Goal: Check status: Check status

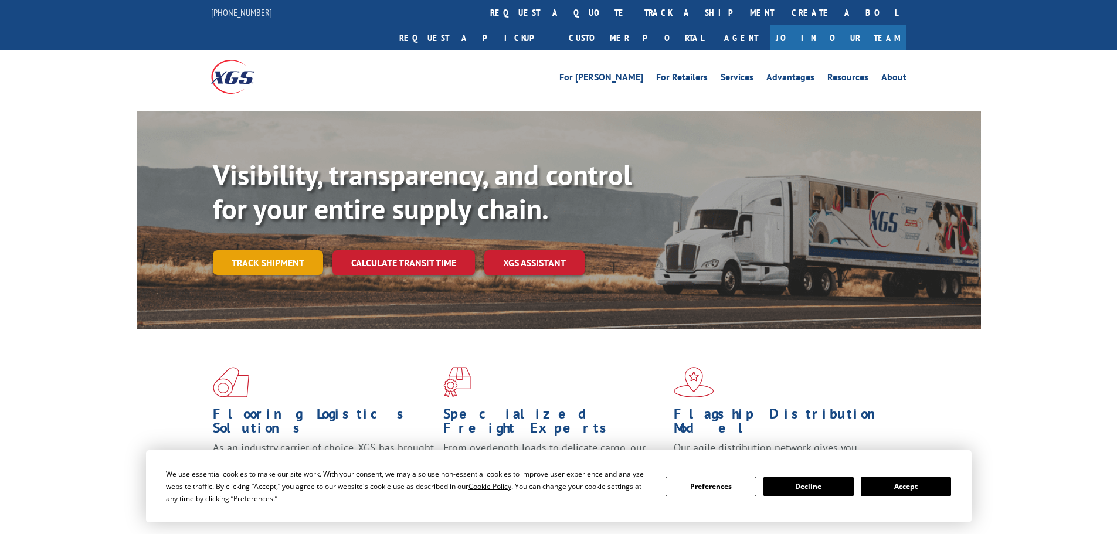
click at [280, 250] on link "Track shipment" at bounding box center [268, 262] width 110 height 25
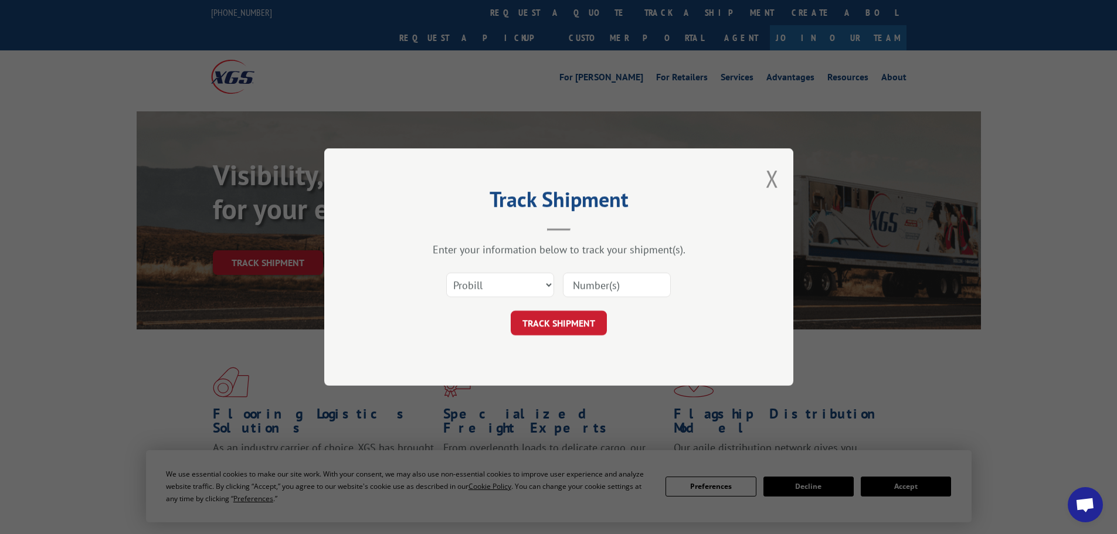
paste input "08508477"
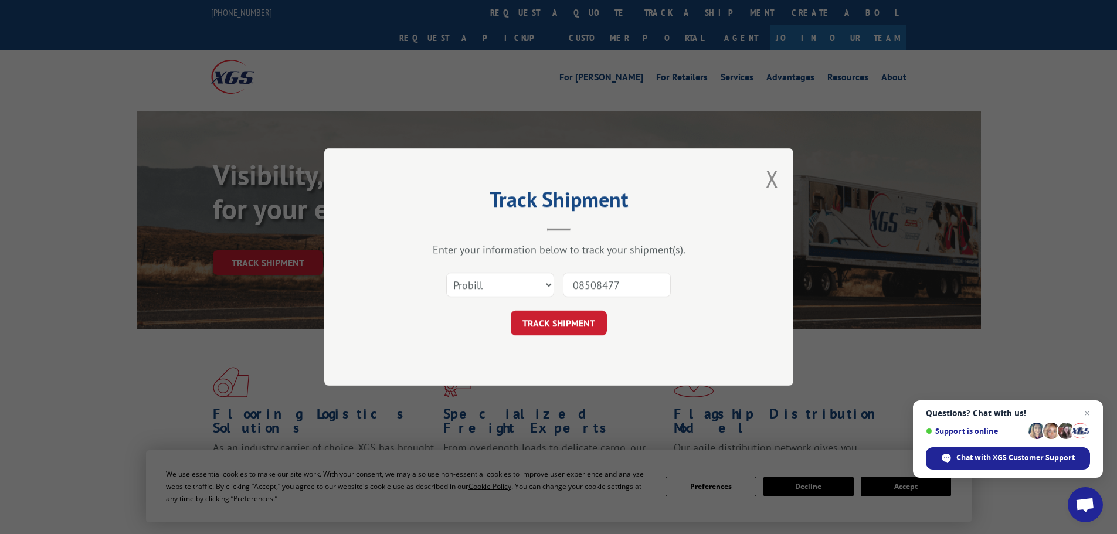
type input "08508477"
click at [483, 279] on select "Select category... Probill BOL PO" at bounding box center [500, 285] width 108 height 25
select select "po"
click at [446, 273] on select "Select category... Probill BOL PO" at bounding box center [500, 285] width 108 height 25
click at [554, 318] on button "TRACK SHIPMENT" at bounding box center [559, 323] width 96 height 25
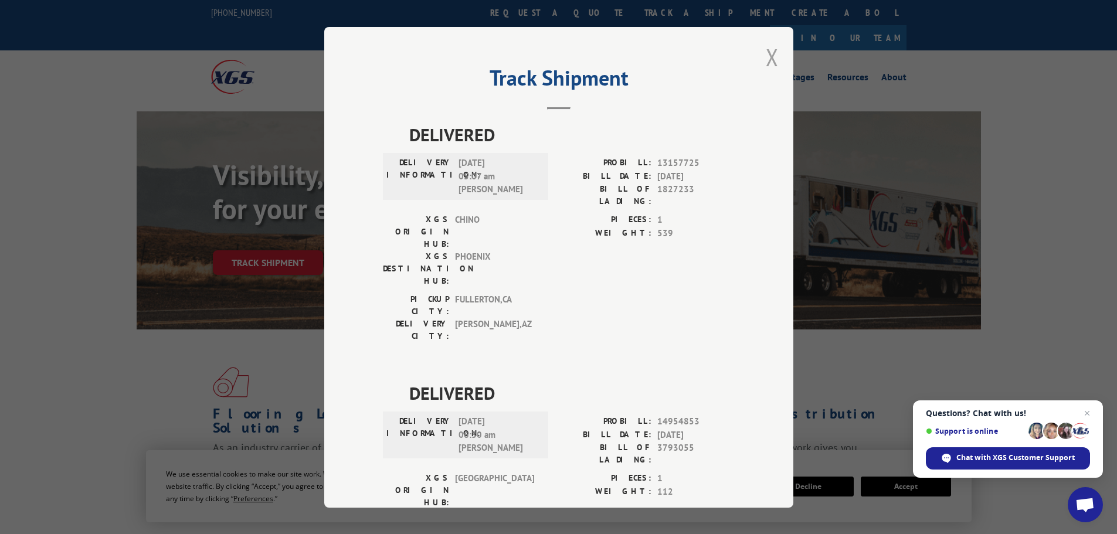
click at [767, 53] on button "Close modal" at bounding box center [772, 57] width 13 height 31
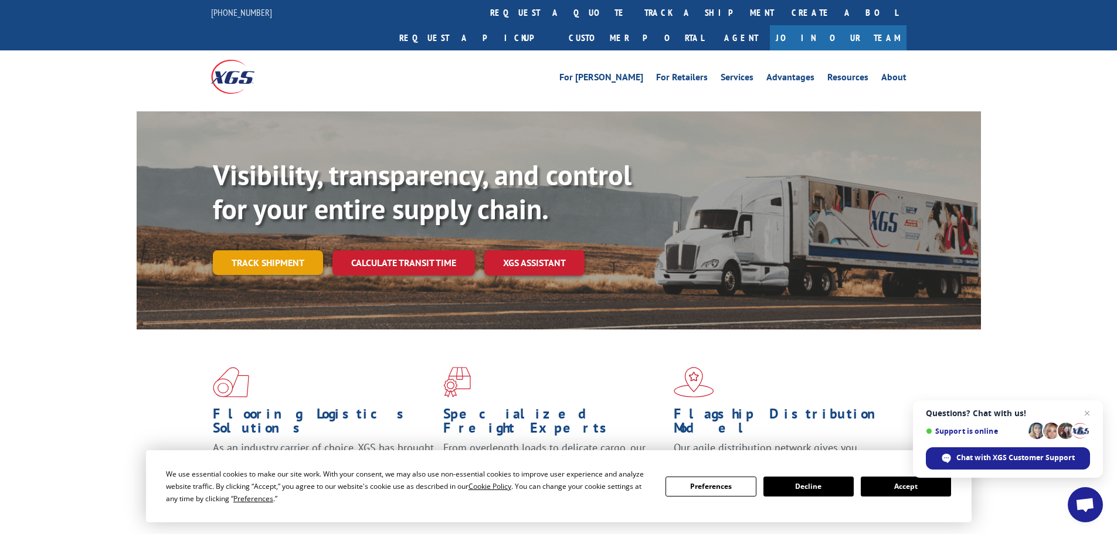
click at [262, 250] on link "Track shipment" at bounding box center [268, 262] width 110 height 25
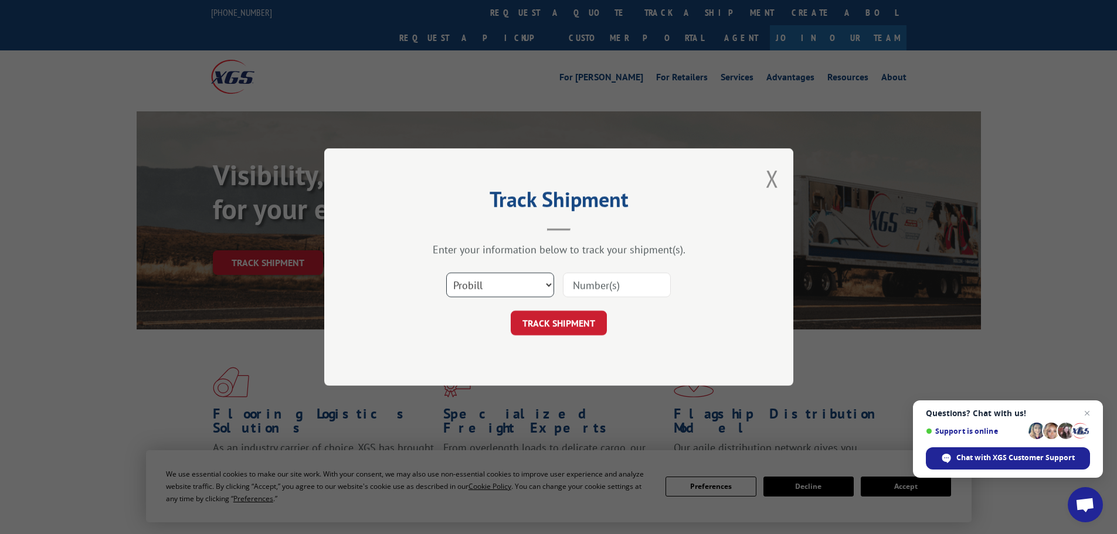
click at [502, 282] on select "Select category... Probill BOL PO" at bounding box center [500, 285] width 108 height 25
select select "po"
click at [446, 273] on select "Select category... Probill BOL PO" at bounding box center [500, 285] width 108 height 25
paste input "08508498"
type input "08508498"
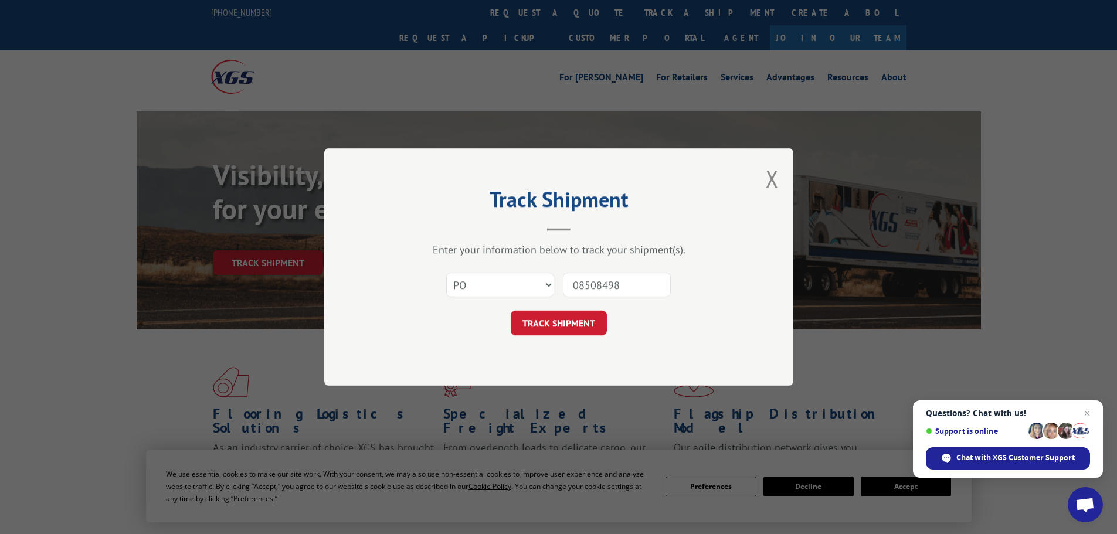
click at [557, 324] on button "TRACK SHIPMENT" at bounding box center [559, 323] width 96 height 25
